Goal: Transaction & Acquisition: Purchase product/service

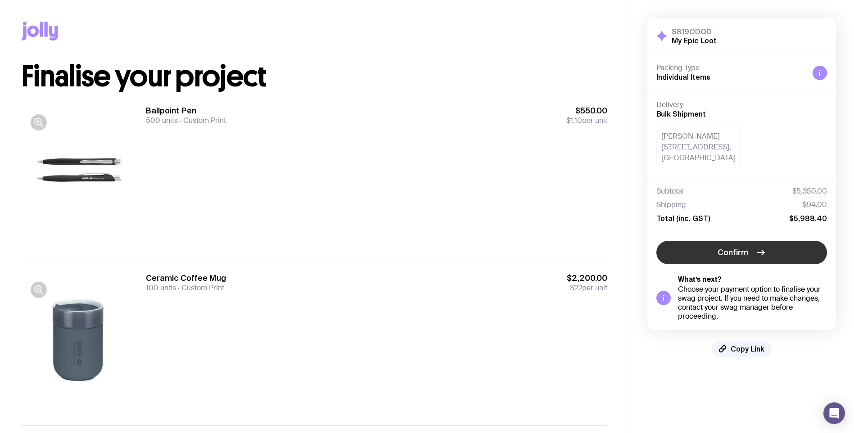
click at [730, 249] on span "Confirm" at bounding box center [732, 252] width 31 height 11
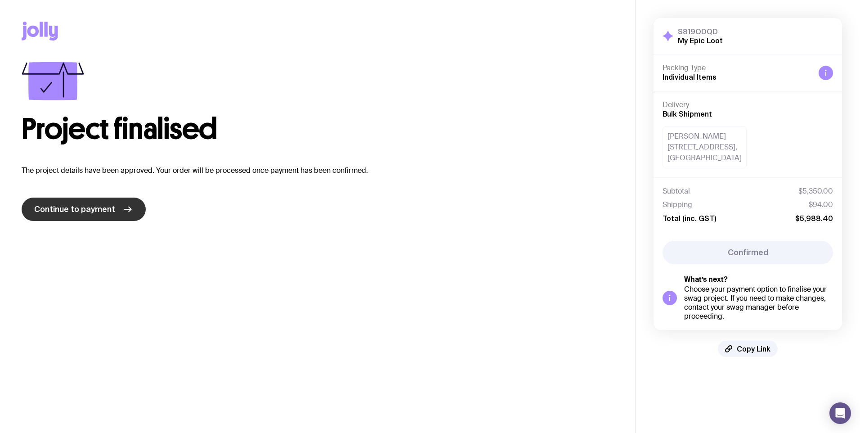
click at [94, 209] on span "Continue to payment" at bounding box center [74, 209] width 81 height 11
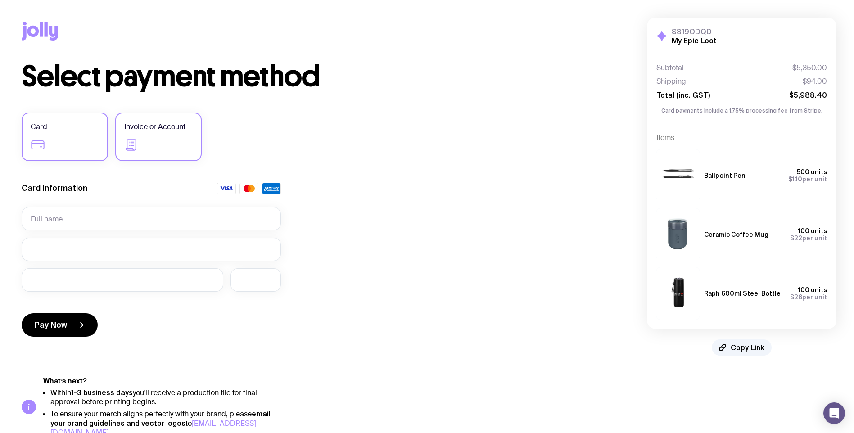
click at [173, 146] on label "Invoice or Account" at bounding box center [158, 136] width 86 height 49
click at [0, 0] on input "Invoice or Account" at bounding box center [0, 0] width 0 height 0
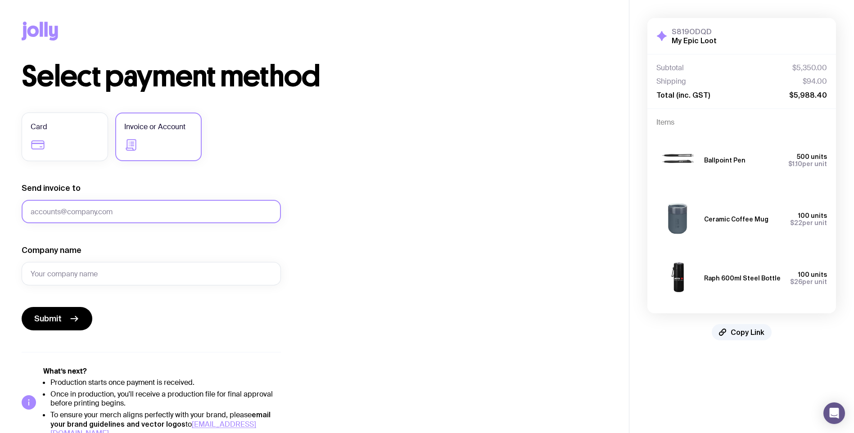
click at [189, 213] on input "Send invoice to" at bounding box center [151, 211] width 259 height 23
type input "faith.miller@agfa.com"
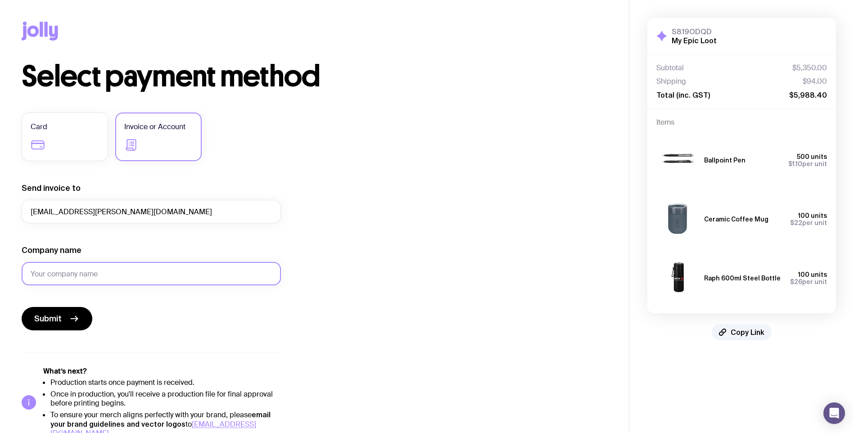
click at [127, 277] on input "Company name" at bounding box center [151, 273] width 259 height 23
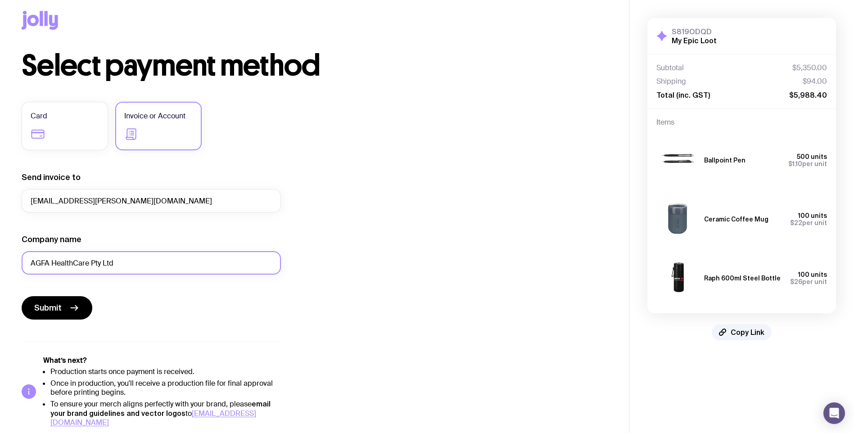
scroll to position [14, 0]
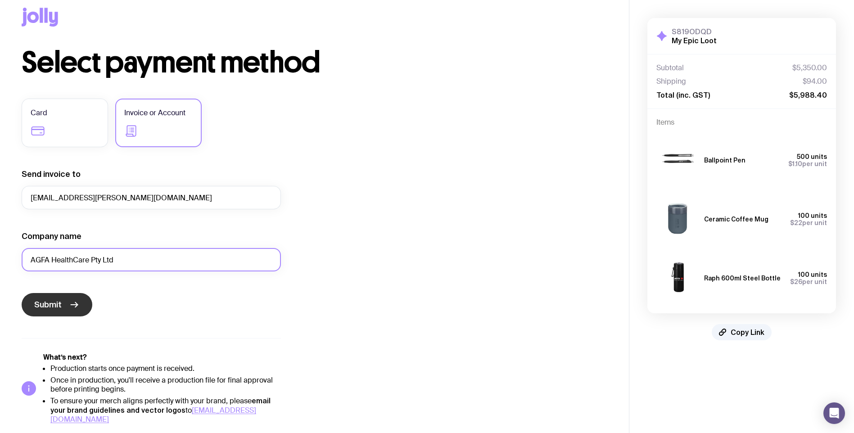
type input "AGFA HealthCare Pty Ltd"
click at [56, 306] on span "Submit" at bounding box center [47, 304] width 27 height 11
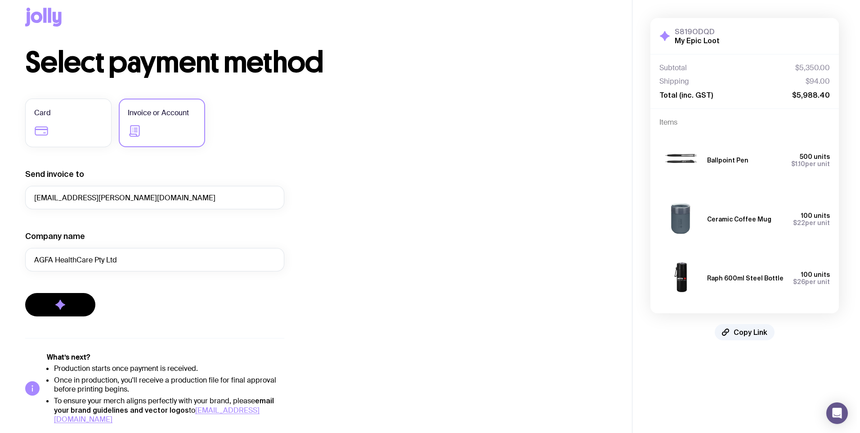
scroll to position [0, 0]
